Goal: Task Accomplishment & Management: Use online tool/utility

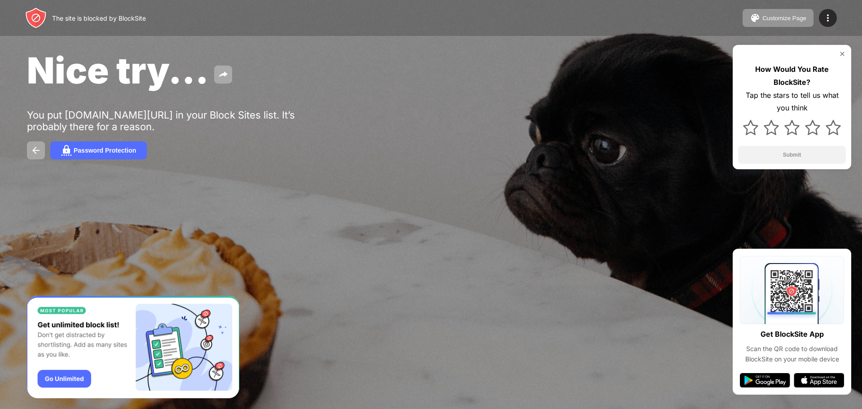
click at [407, 226] on div at bounding box center [431, 204] width 862 height 409
click at [35, 147] on img at bounding box center [36, 150] width 11 height 11
